Goal: Task Accomplishment & Management: Use online tool/utility

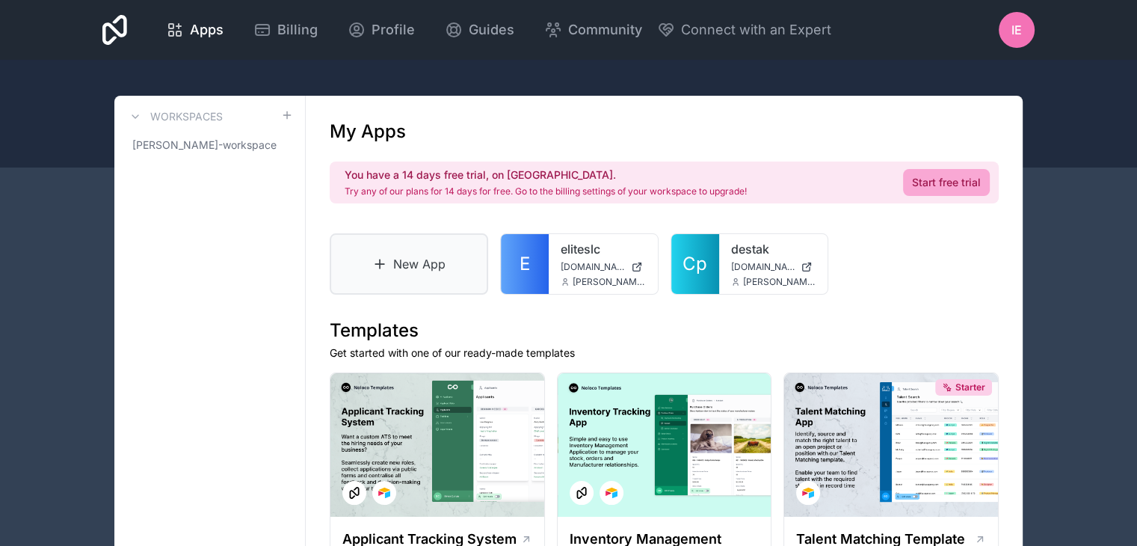
click at [427, 264] on link "New App" at bounding box center [409, 263] width 158 height 61
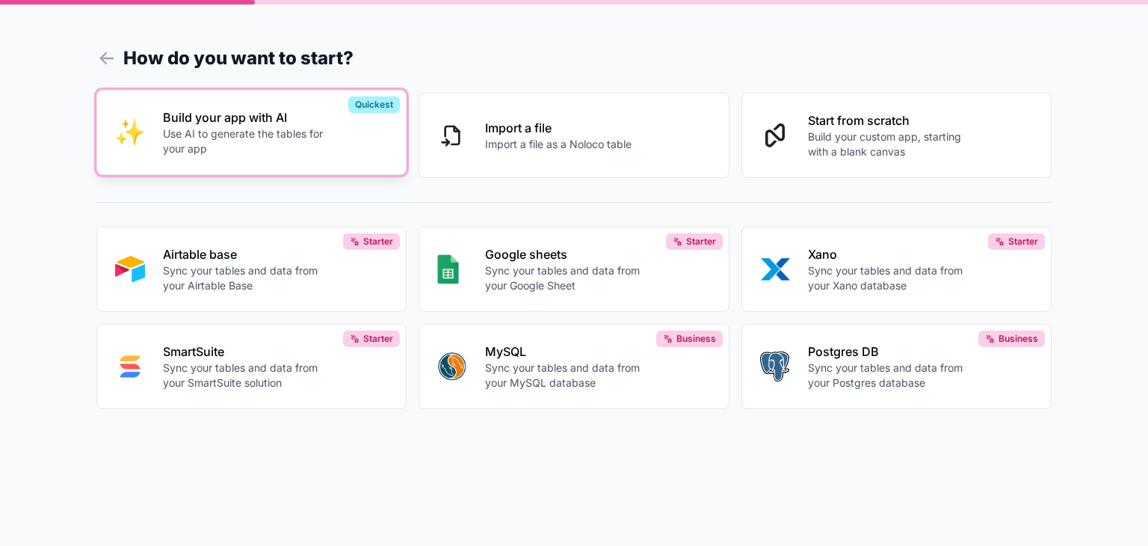
click at [274, 132] on p "Use AI to generate the tables for your app" at bounding box center [246, 141] width 166 height 30
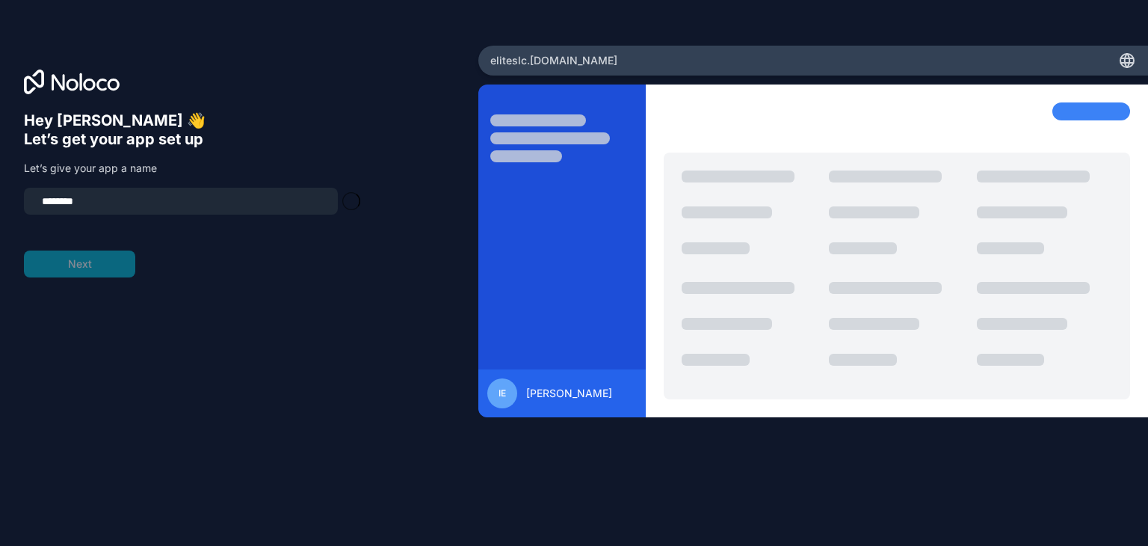
type input "**********"
click at [82, 265] on button "Next" at bounding box center [79, 263] width 111 height 27
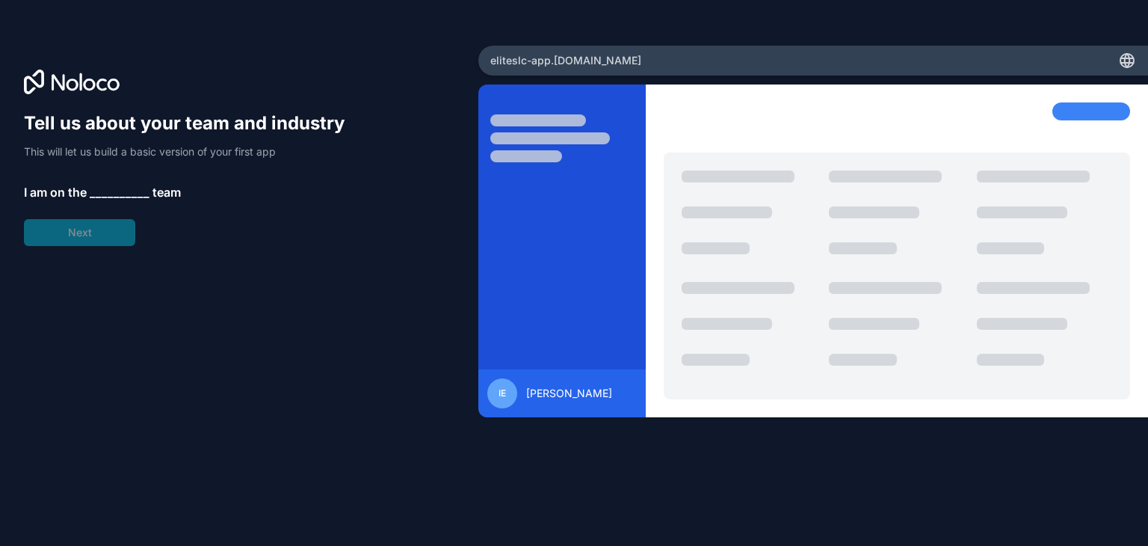
click at [99, 191] on span "__________" at bounding box center [120, 192] width 60 height 18
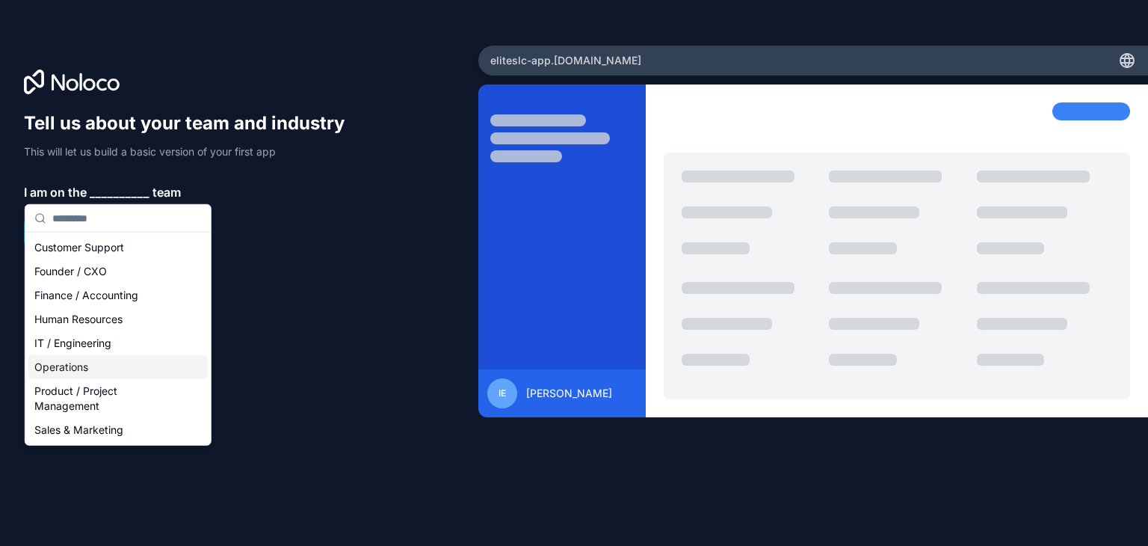
click at [112, 359] on div "Operations" at bounding box center [117, 367] width 179 height 24
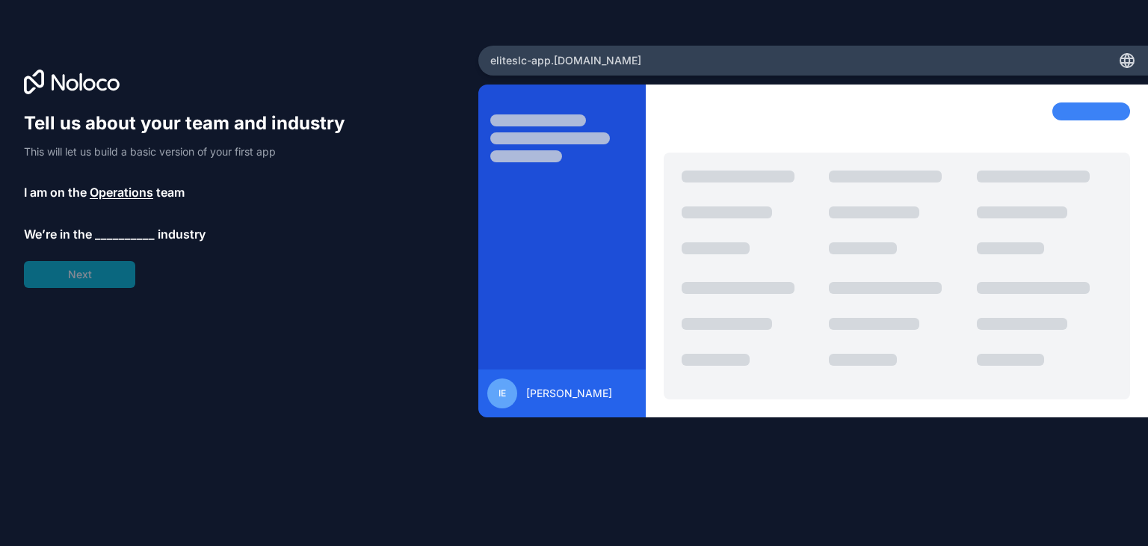
click at [119, 239] on span "__________" at bounding box center [125, 234] width 60 height 18
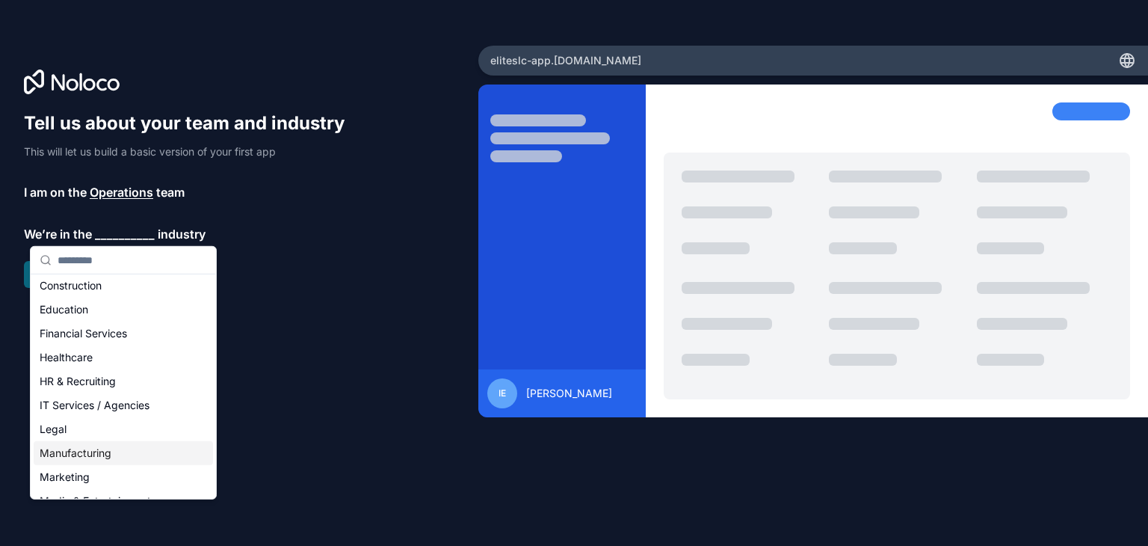
scroll to position [299, 0]
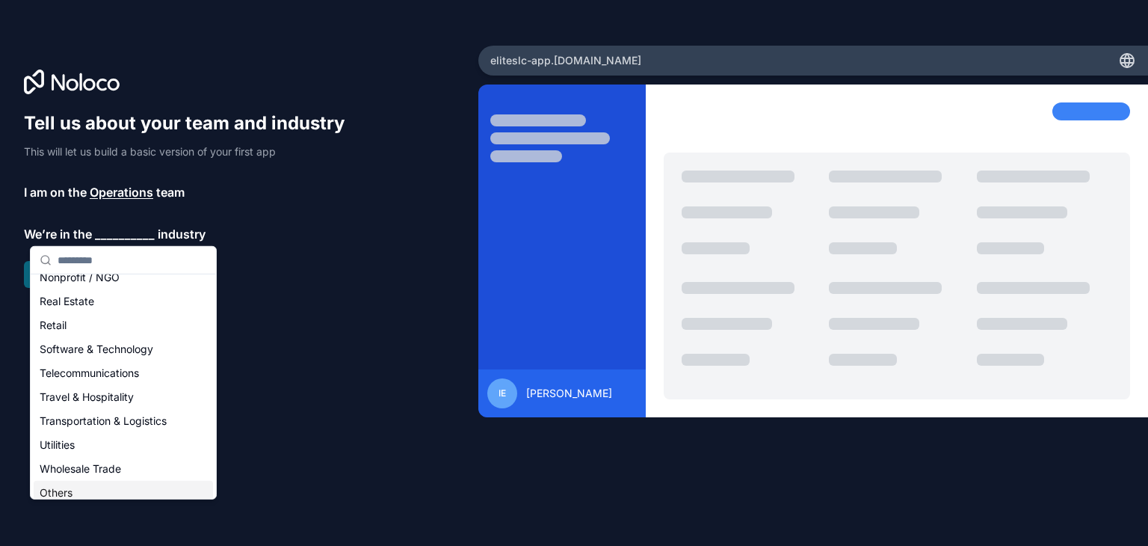
drag, startPoint x: 69, startPoint y: 494, endPoint x: 87, endPoint y: 471, distance: 29.3
click at [70, 494] on div "Others" at bounding box center [123, 493] width 179 height 24
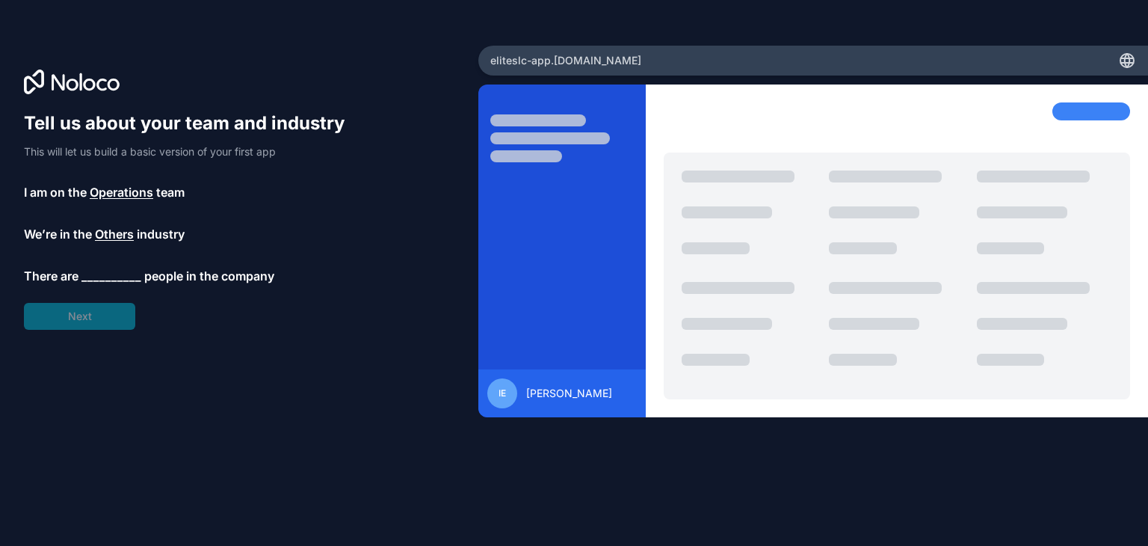
click at [125, 276] on span "__________" at bounding box center [111, 276] width 60 height 18
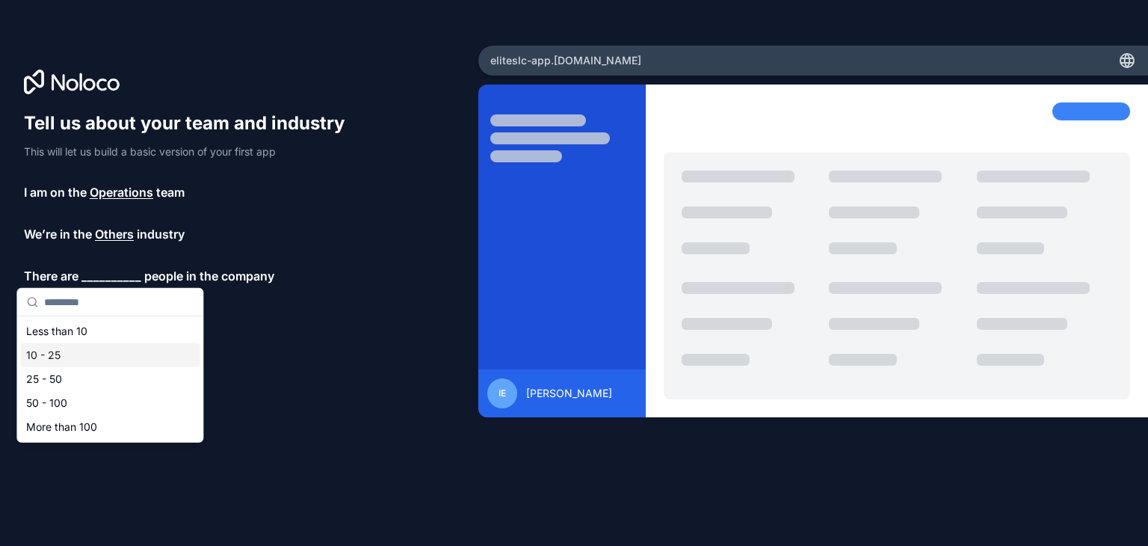
click at [78, 351] on div "10 - 25" at bounding box center [109, 355] width 179 height 24
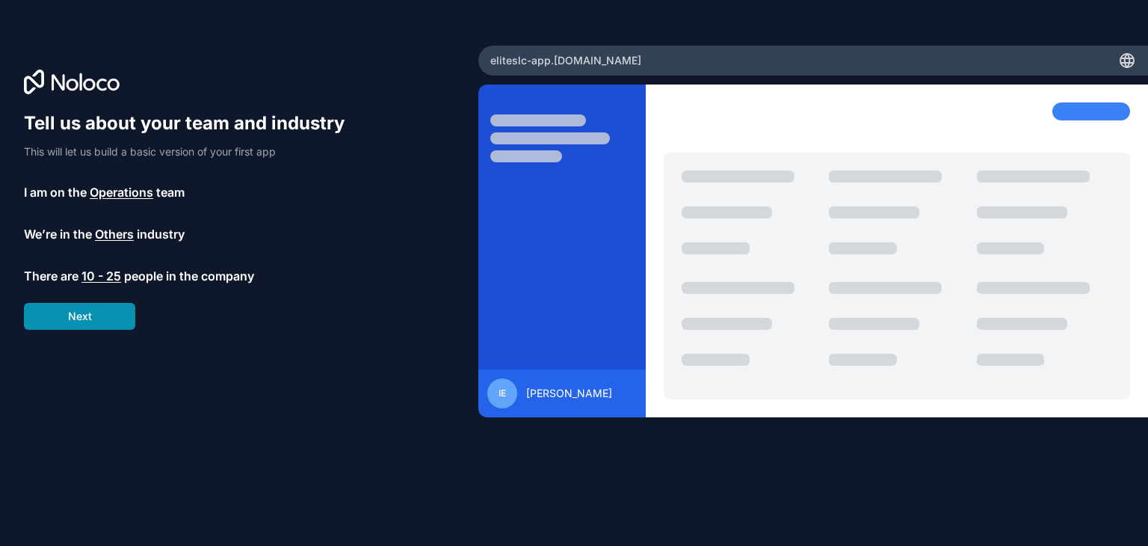
click at [108, 318] on button "Next" at bounding box center [79, 316] width 111 height 27
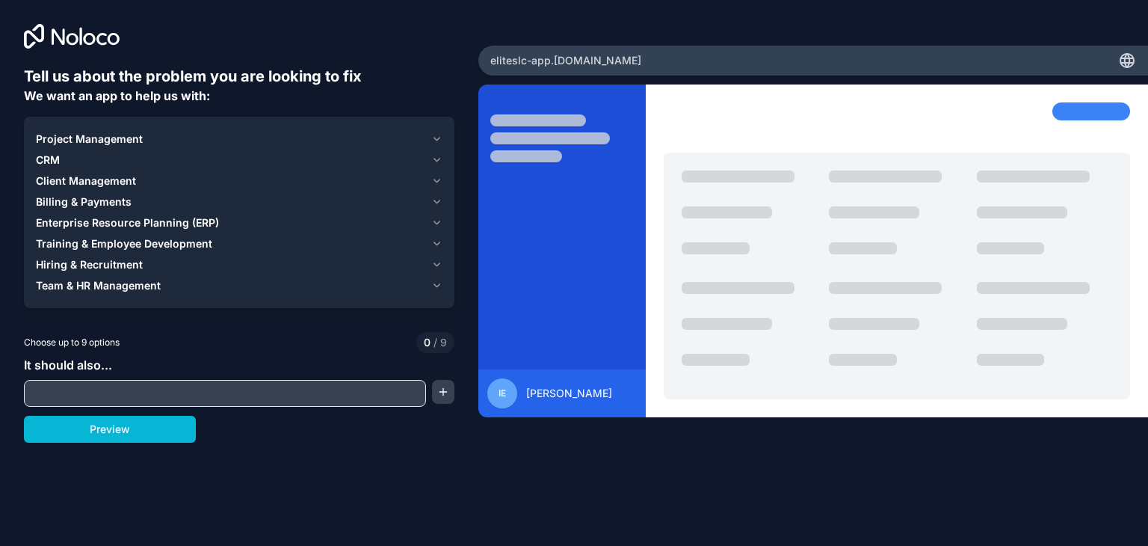
drag, startPoint x: 188, startPoint y: 389, endPoint x: 211, endPoint y: 389, distance: 23.2
click at [188, 389] on input "text" at bounding box center [225, 393] width 395 height 21
